Goal: Transaction & Acquisition: Purchase product/service

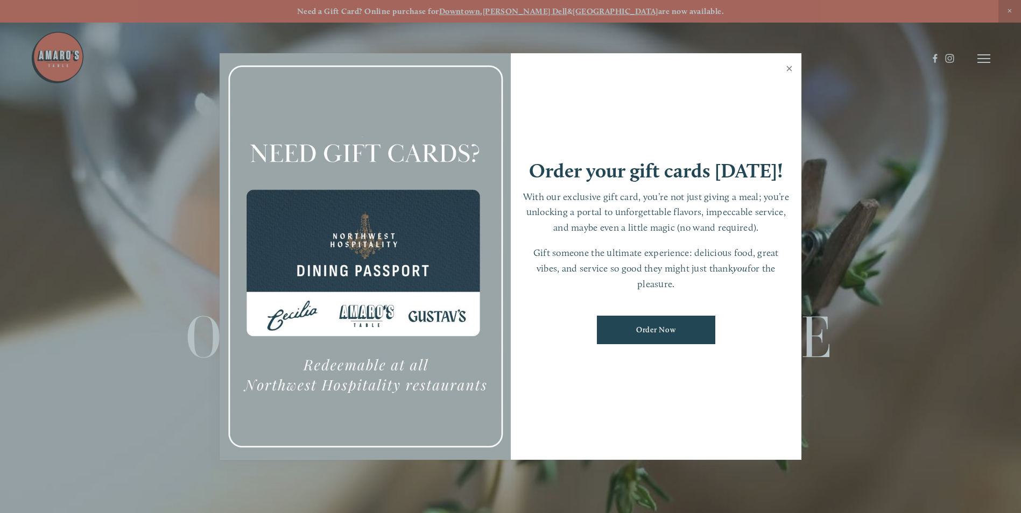
click at [787, 69] on link "Close" at bounding box center [789, 70] width 21 height 30
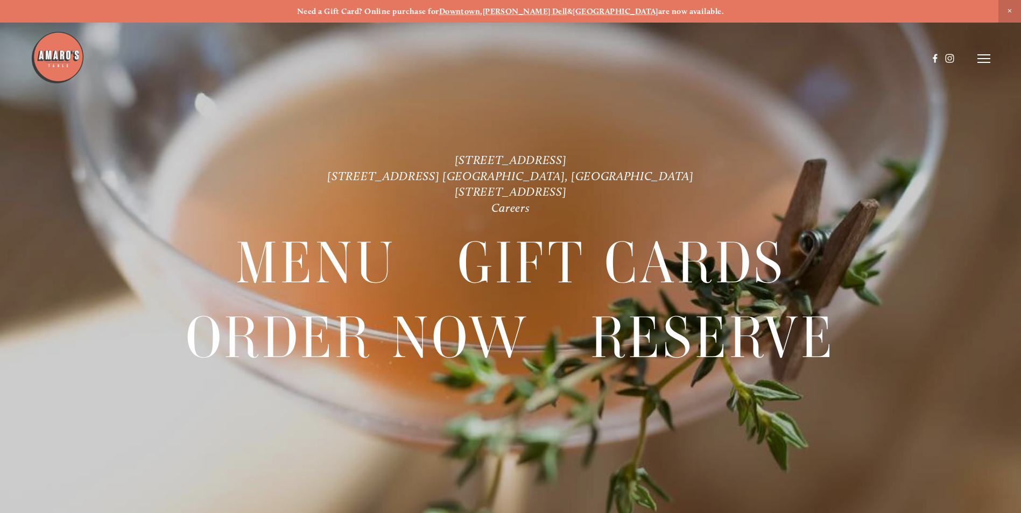
click at [983, 55] on icon at bounding box center [983, 59] width 13 height 10
click at [748, 62] on span "Menu" at bounding box center [759, 58] width 22 height 10
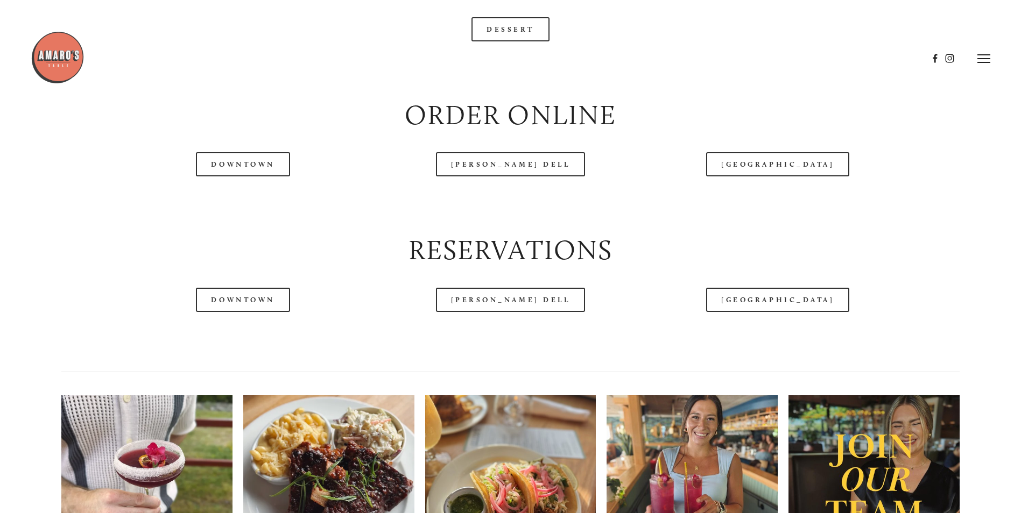
scroll to position [1345, 0]
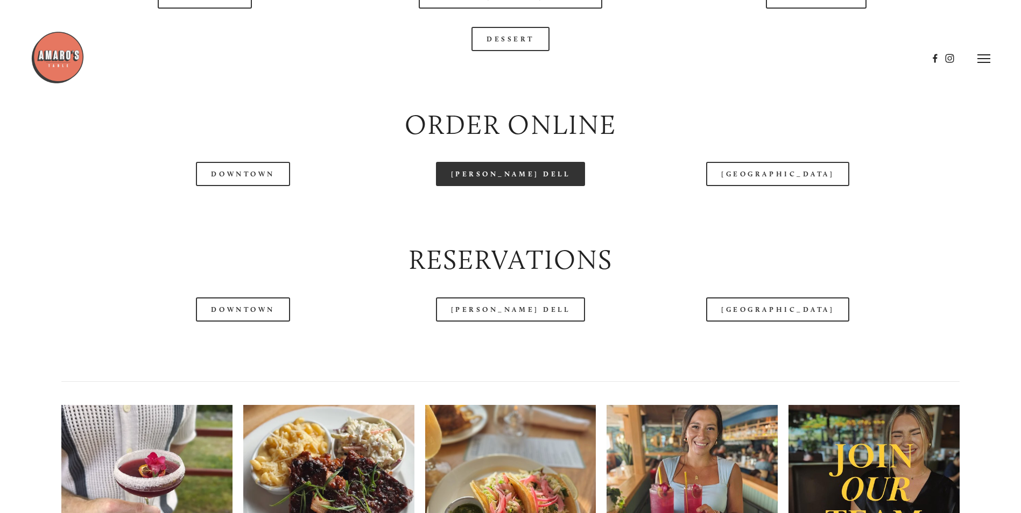
click at [519, 186] on link "[PERSON_NAME] Dell" at bounding box center [511, 174] width 150 height 24
click at [931, 133] on div "Order Online" at bounding box center [510, 125] width 916 height 56
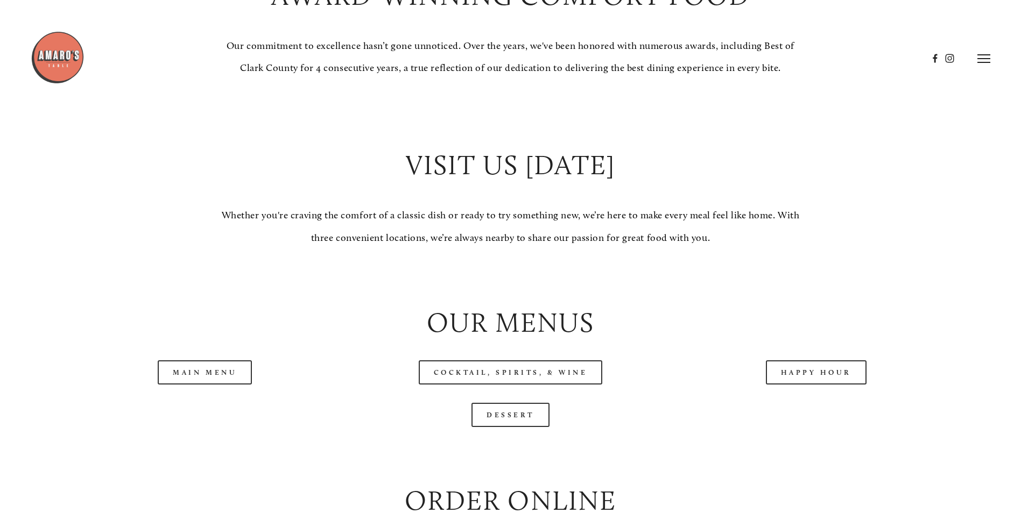
scroll to position [969, 0]
